Goal: Transaction & Acquisition: Download file/media

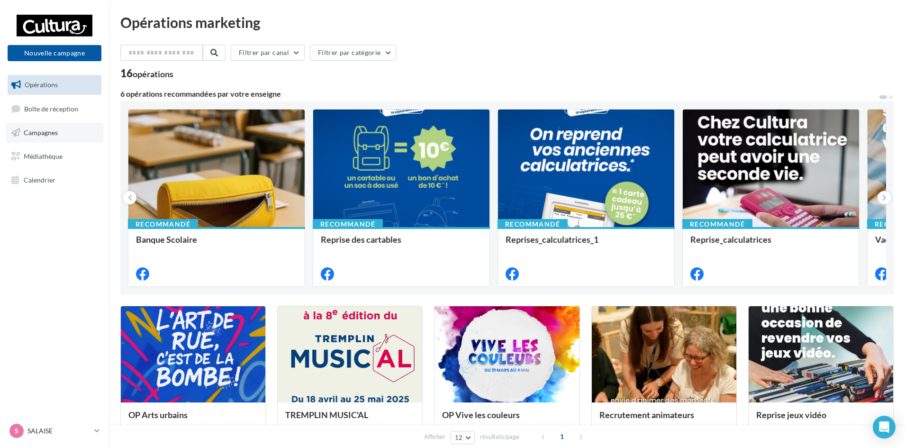
click at [39, 135] on span "Campagnes" at bounding box center [41, 132] width 34 height 8
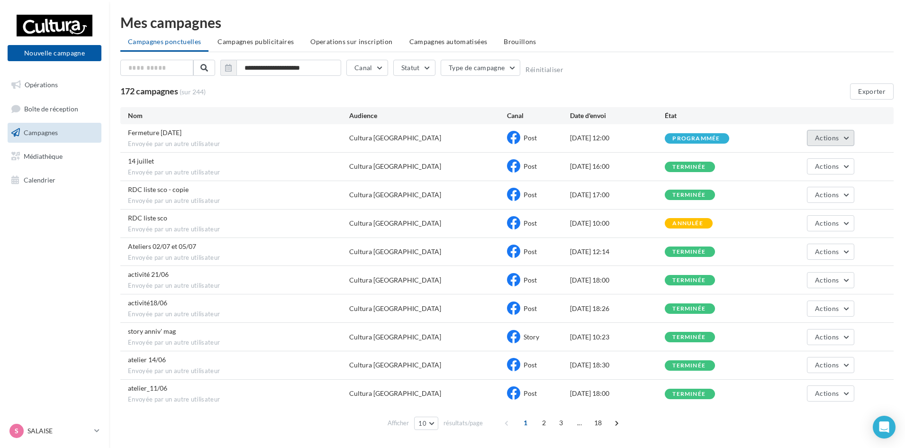
click at [842, 140] on button "Actions" at bounding box center [830, 138] width 47 height 16
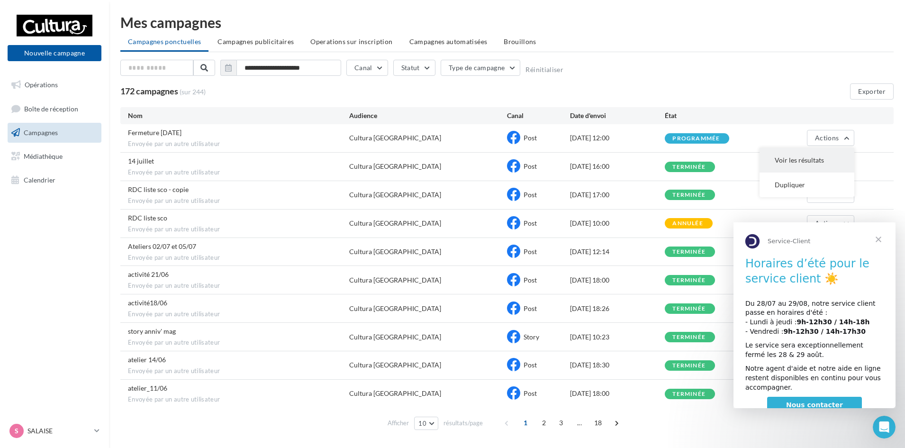
click at [792, 155] on button "Voir les résultats" at bounding box center [807, 160] width 95 height 25
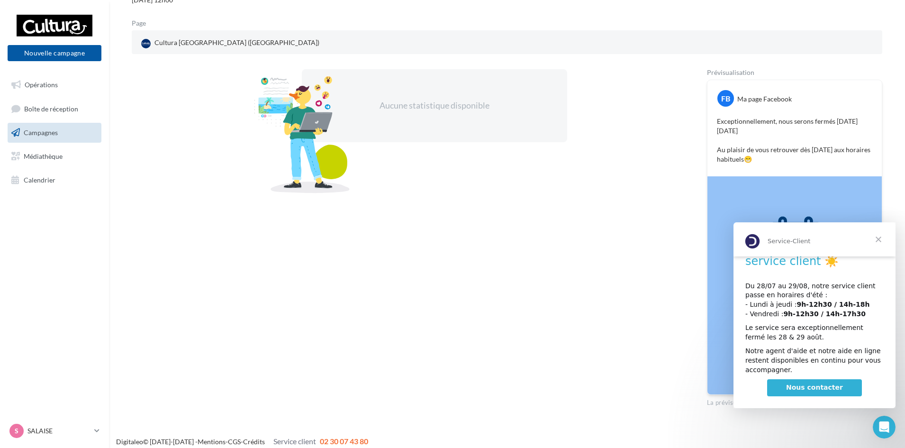
scroll to position [117, 0]
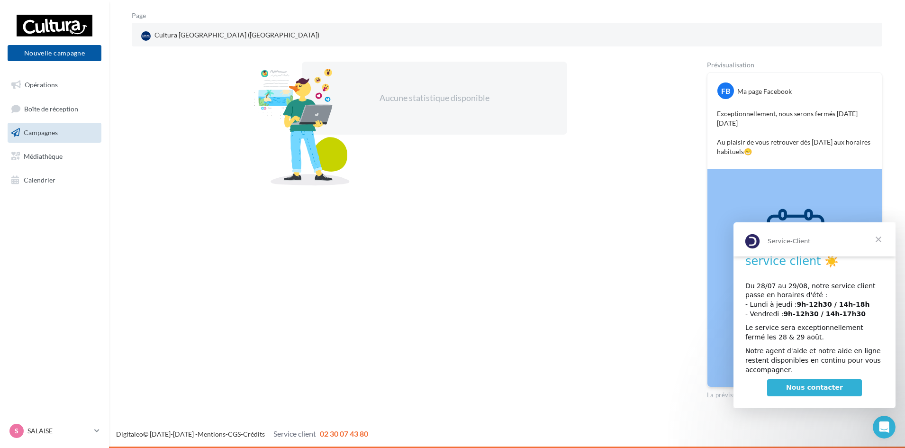
click at [879, 236] on span "Fermer" at bounding box center [879, 239] width 34 height 34
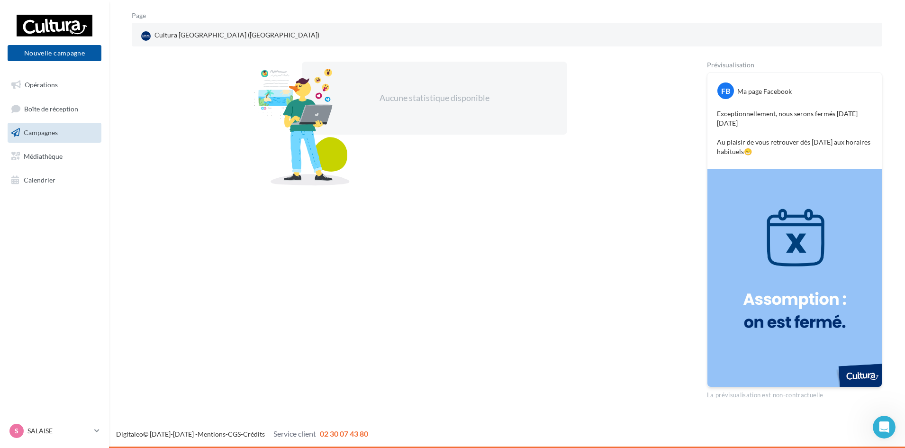
click at [760, 233] on img at bounding box center [795, 278] width 174 height 218
click at [46, 161] on link "Médiathèque" at bounding box center [55, 156] width 98 height 20
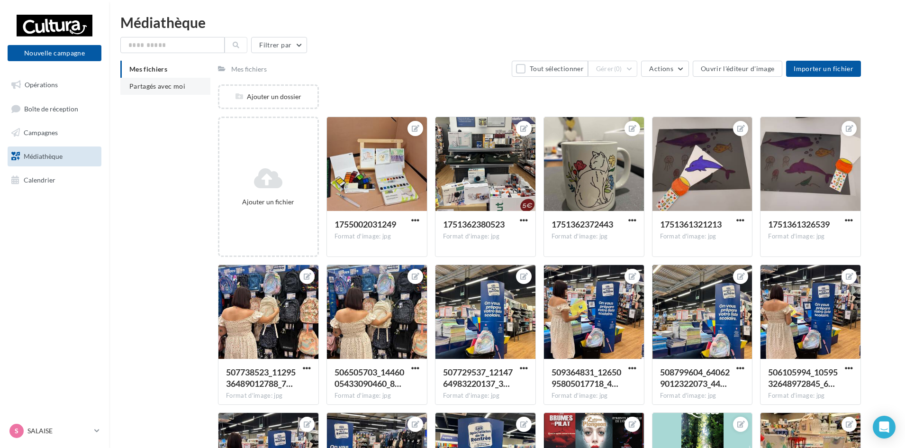
click at [165, 84] on span "Partagés avec moi" at bounding box center [157, 86] width 56 height 8
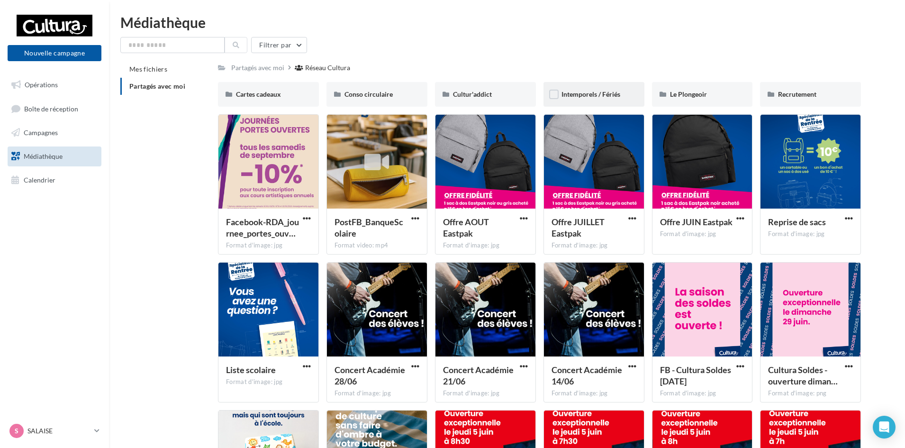
click at [597, 96] on span "Intemporels / Fériés" at bounding box center [591, 94] width 59 height 8
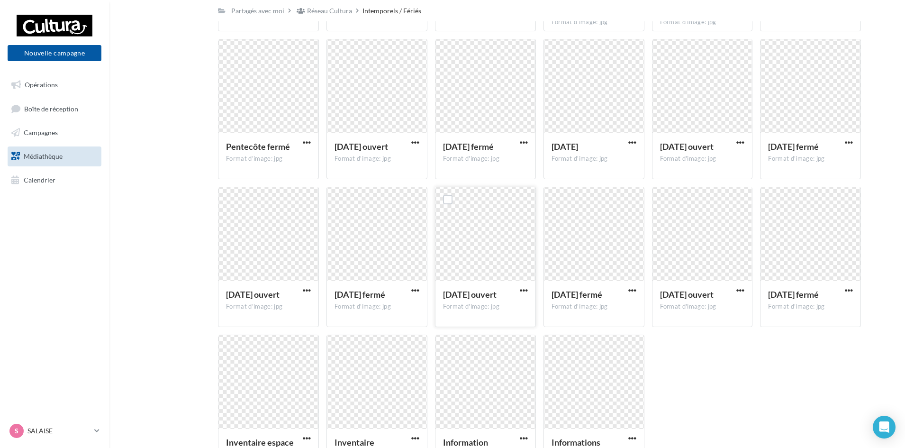
scroll to position [799, 0]
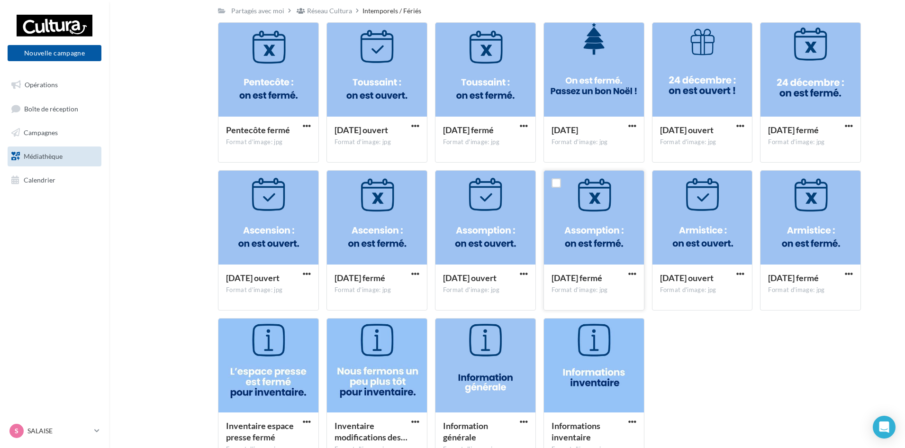
click at [599, 211] on div at bounding box center [594, 218] width 100 height 95
click at [635, 273] on span "button" at bounding box center [633, 274] width 8 height 8
click at [605, 294] on button "Télécharger" at bounding box center [591, 293] width 95 height 25
